Goal: Navigation & Orientation: Find specific page/section

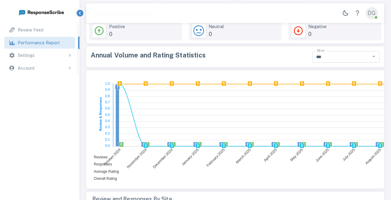
scroll to position [179, 298]
click at [52, 30] on div "Review Feed" at bounding box center [44, 30] width 53 height 7
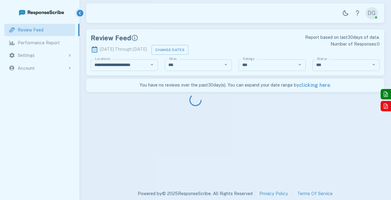
click at [41, 67] on div at bounding box center [195, 100] width 391 height 200
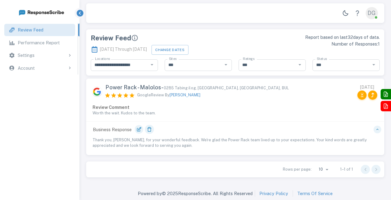
click at [55, 57] on div "Settings" at bounding box center [45, 55] width 55 height 7
click at [57, 43] on p "Performance Report" at bounding box center [39, 42] width 42 height 7
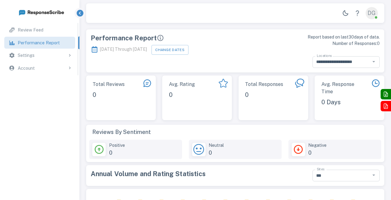
click at [56, 56] on div "Settings" at bounding box center [45, 55] width 55 height 7
click at [48, 69] on p "Review Sites Logins" at bounding box center [38, 68] width 40 height 7
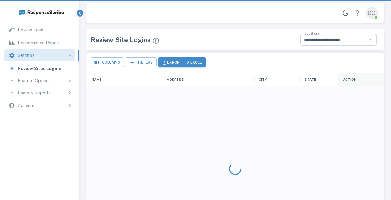
scroll to position [179, 298]
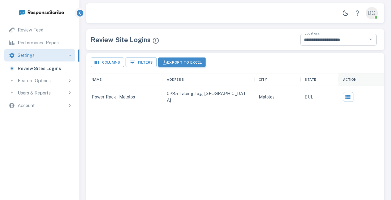
click at [54, 91] on div "Users & Reports" at bounding box center [45, 93] width 55 height 7
click at [48, 131] on div "Account" at bounding box center [45, 131] width 55 height 7
click at [42, 30] on p "Review Feed" at bounding box center [31, 30] width 26 height 7
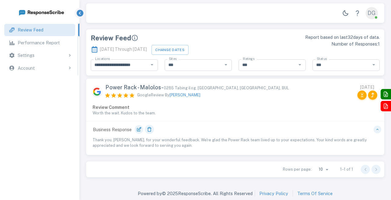
click at [43, 45] on p "Performance Report" at bounding box center [39, 42] width 42 height 7
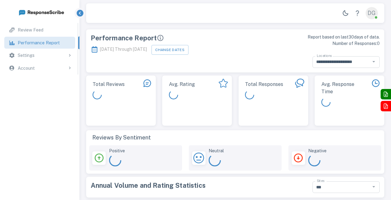
scroll to position [118, 298]
click at [46, 30] on div "Review Feed" at bounding box center [44, 30] width 53 height 7
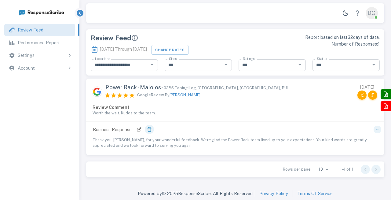
click at [138, 130] on icon at bounding box center [139, 130] width 6 height 6
